Goal: Task Accomplishment & Management: Complete application form

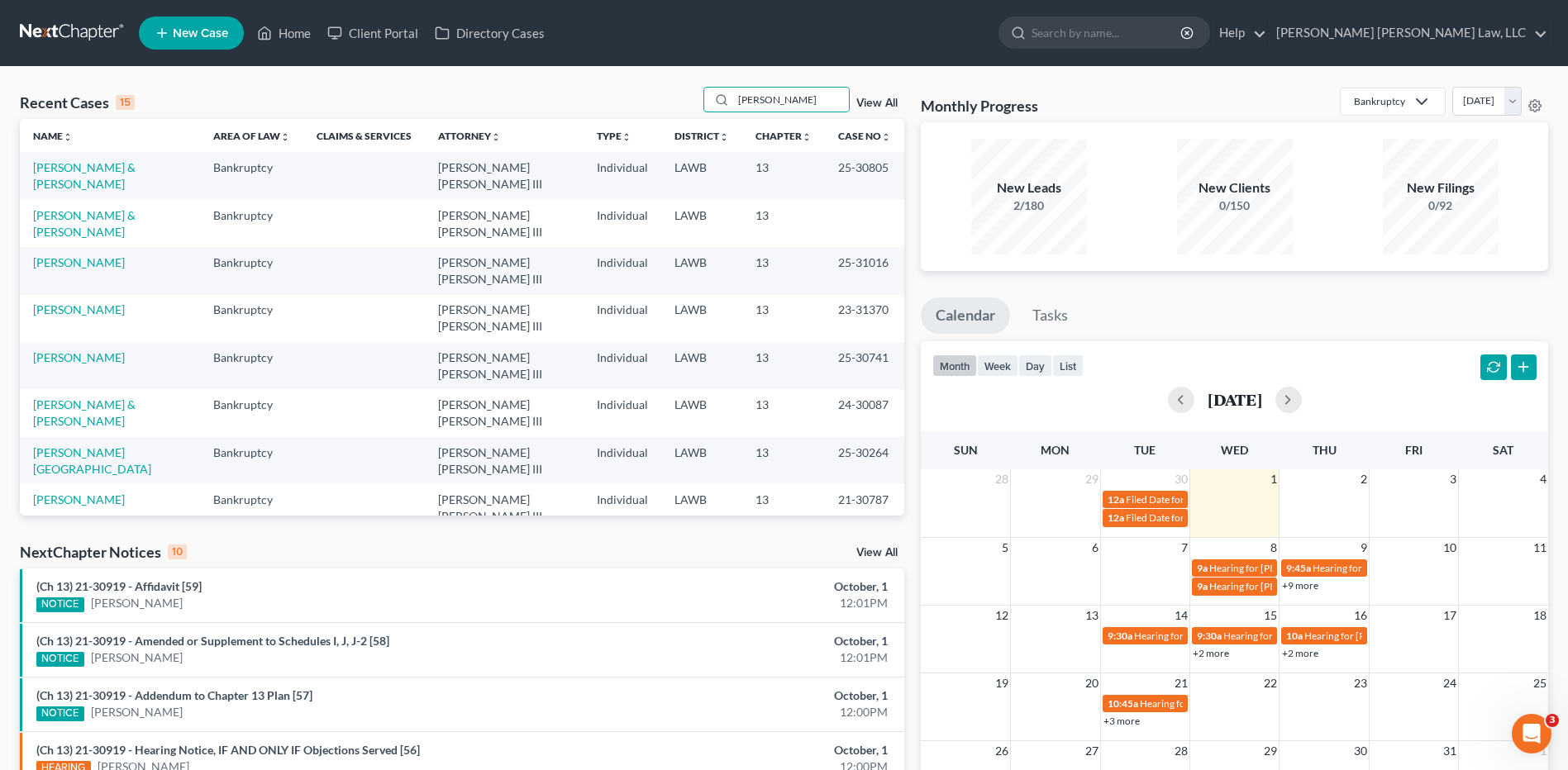
drag, startPoint x: 798, startPoint y: 97, endPoint x: 695, endPoint y: 92, distance: 103.1
click at [695, 92] on div "Recent Cases 15 [PERSON_NAME] View All" at bounding box center [462, 103] width 884 height 32
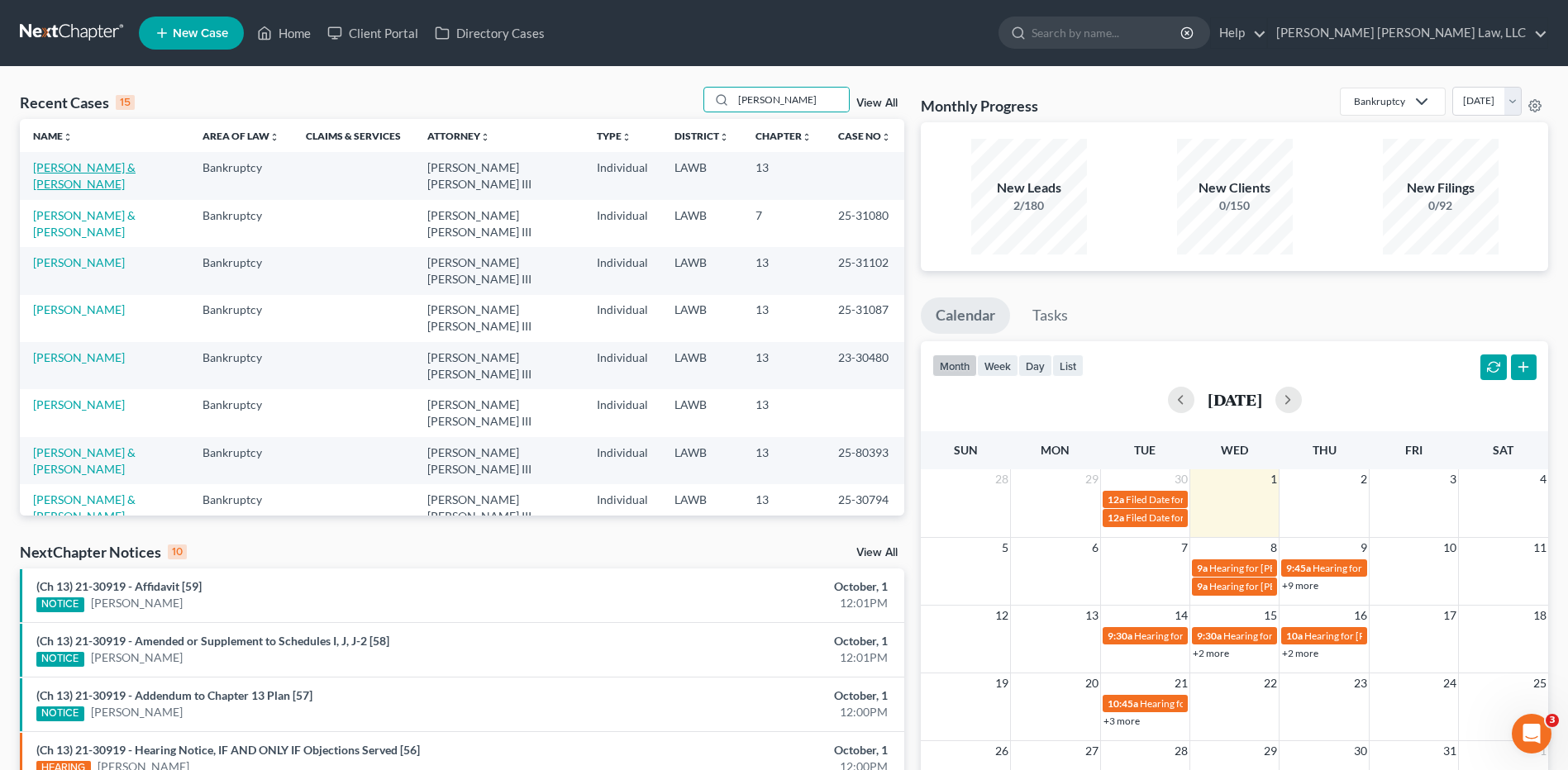
type input "[PERSON_NAME]"
click at [69, 174] on link "[PERSON_NAME] & [PERSON_NAME]" at bounding box center [84, 176] width 102 height 31
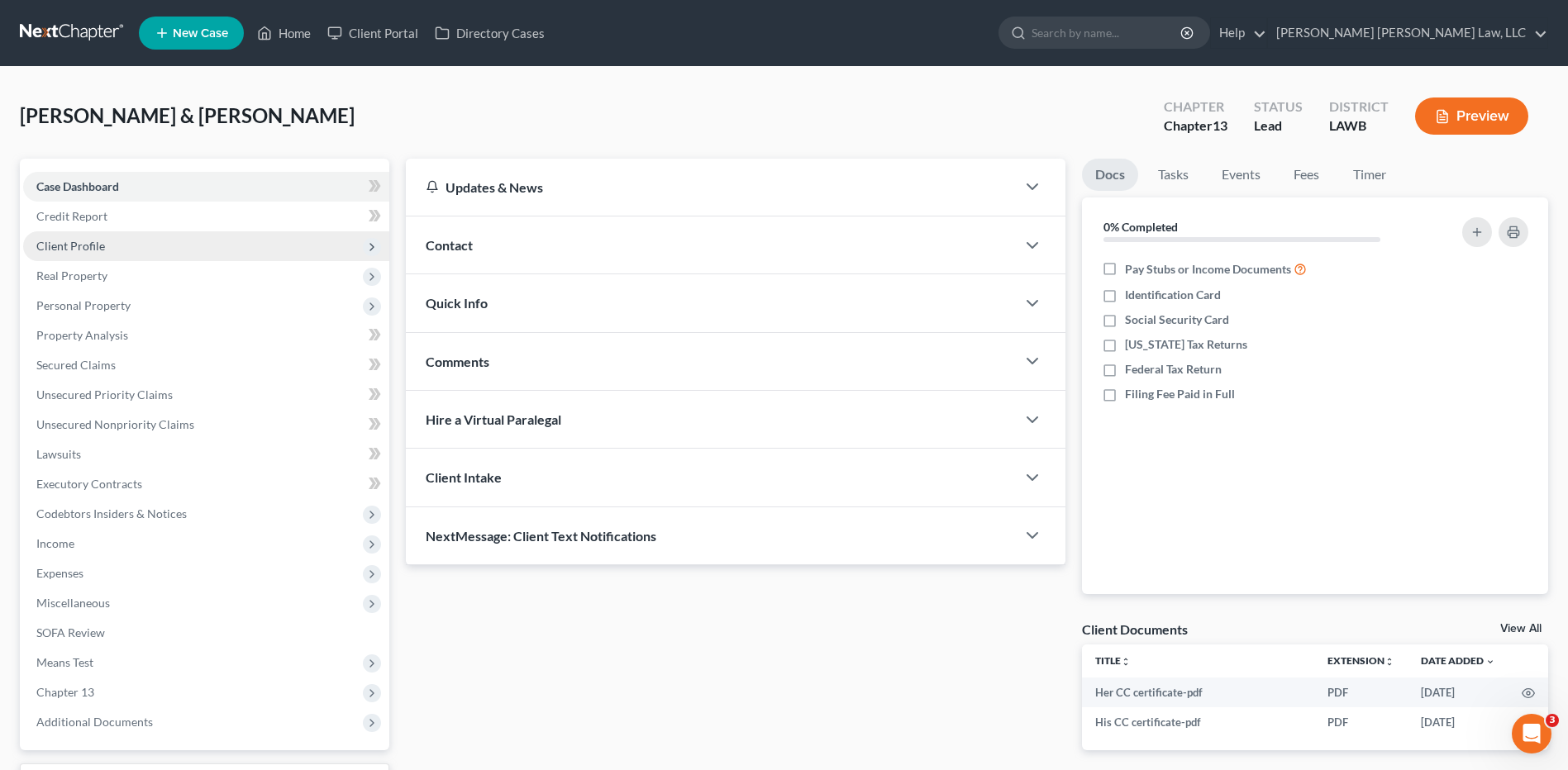
click at [70, 240] on span "Client Profile" at bounding box center [70, 246] width 69 height 14
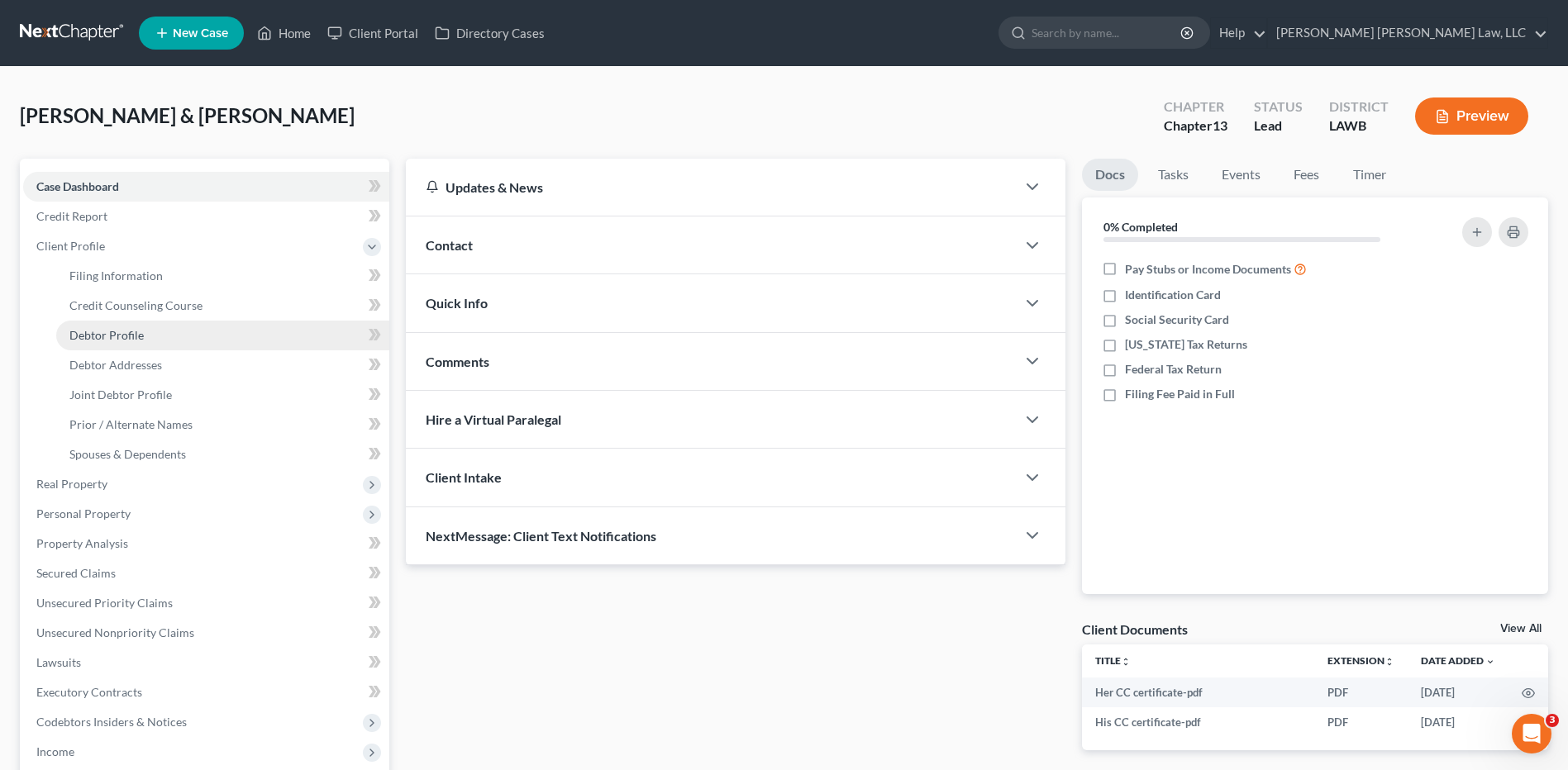
click at [103, 339] on span "Debtor Profile" at bounding box center [107, 335] width 74 height 14
select select "1"
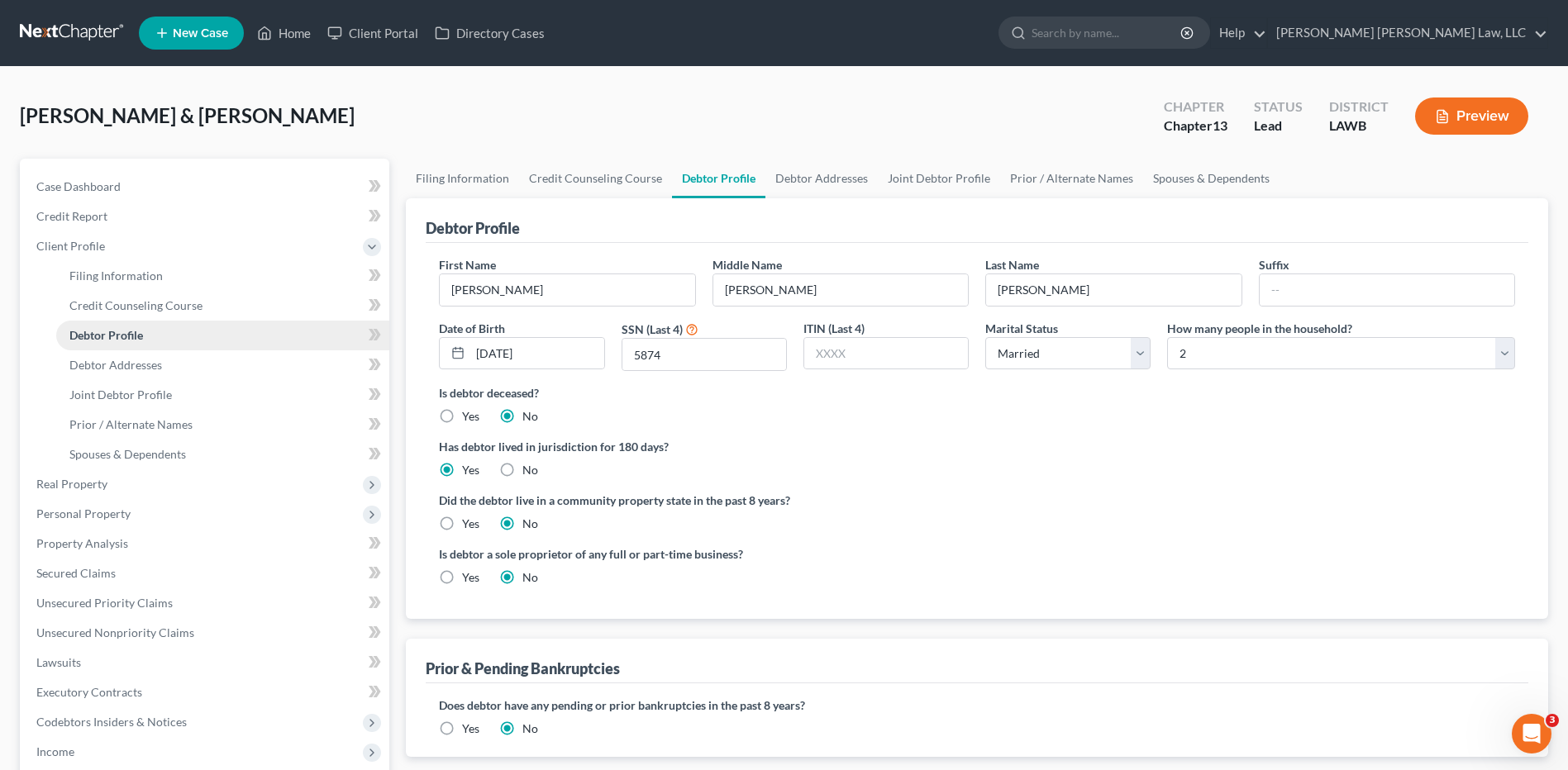
radio input "true"
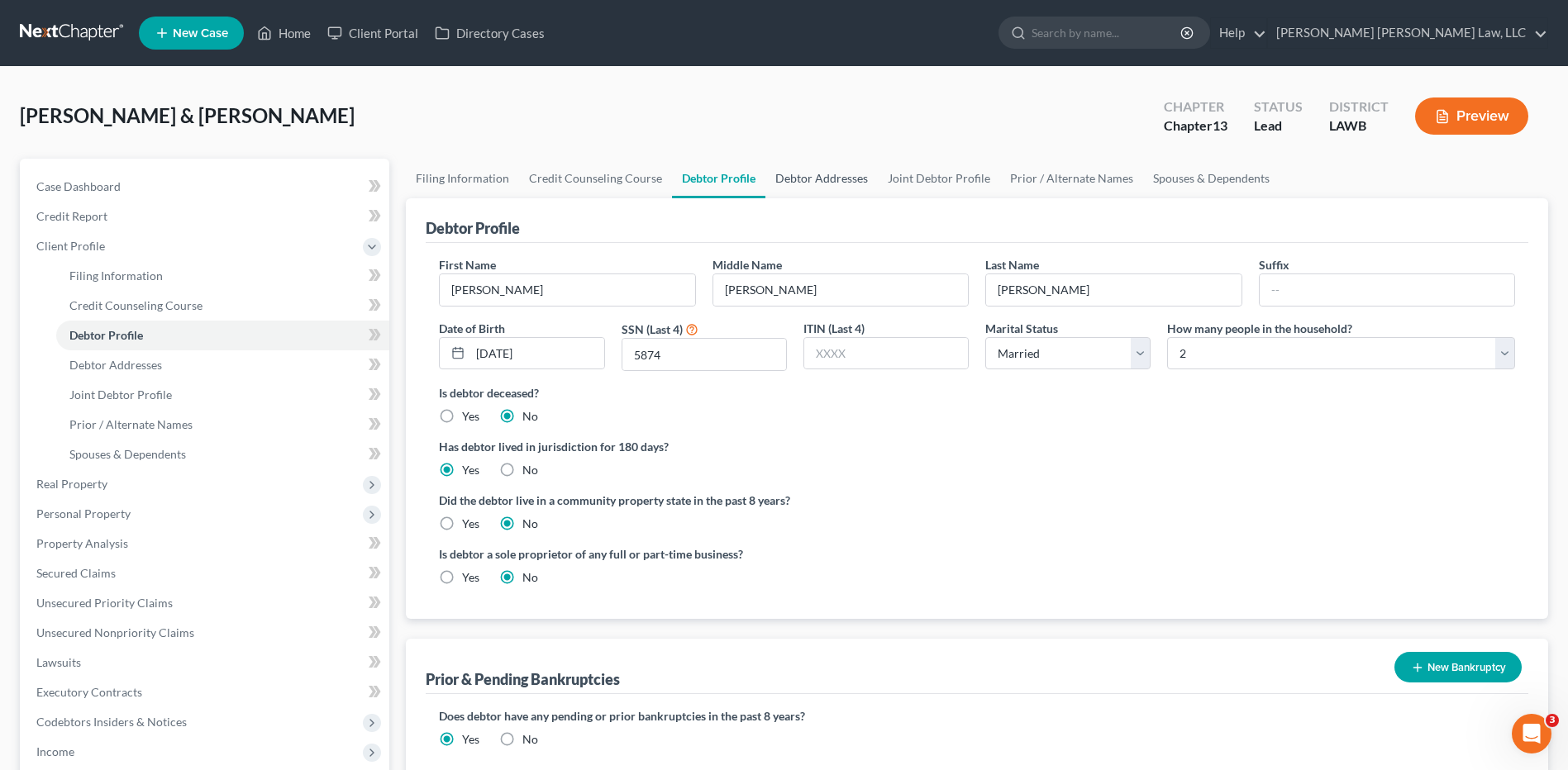
click at [802, 182] on link "Debtor Addresses" at bounding box center [821, 179] width 112 height 40
